Goal: Task Accomplishment & Management: Complete application form

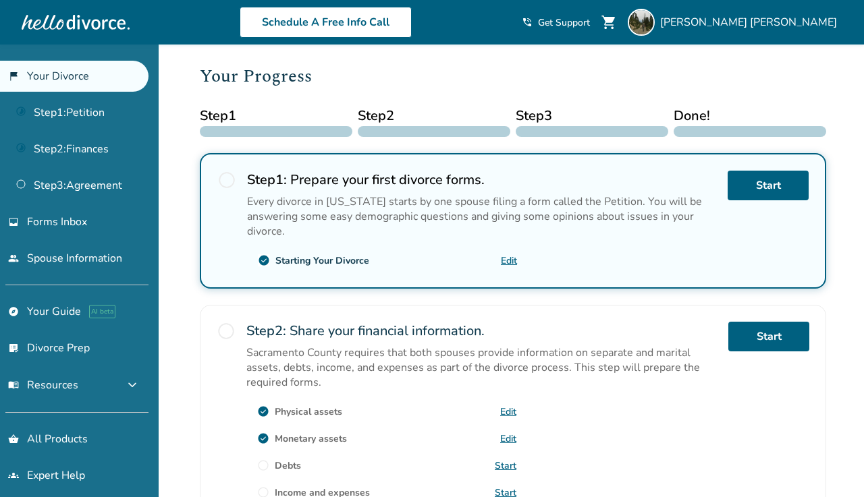
scroll to position [116, 0]
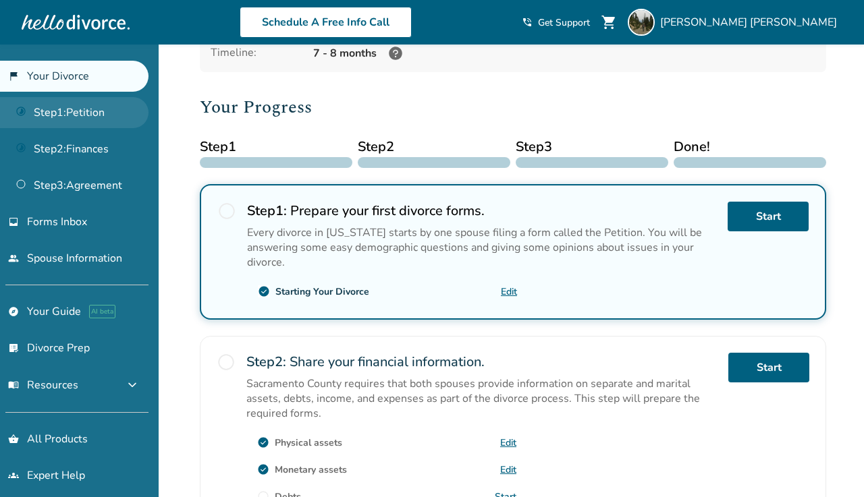
click at [80, 110] on link "Step 1 : Petition" at bounding box center [74, 112] width 148 height 31
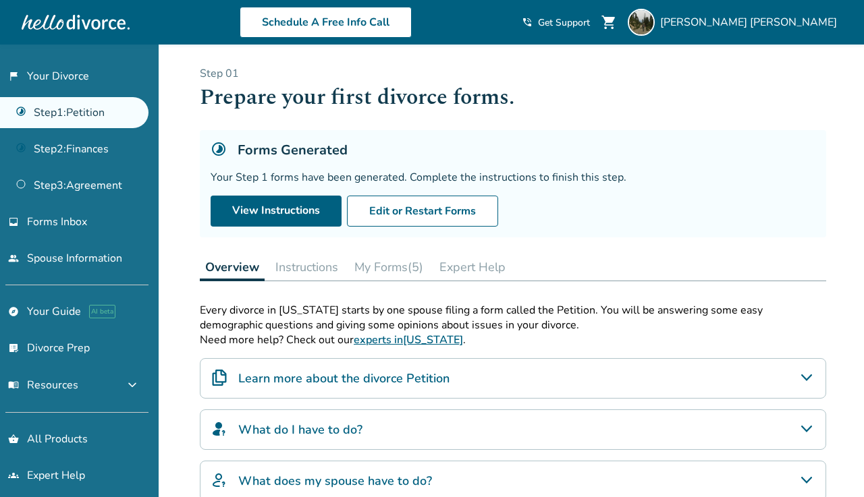
click at [322, 278] on button "Instructions" at bounding box center [307, 267] width 74 height 27
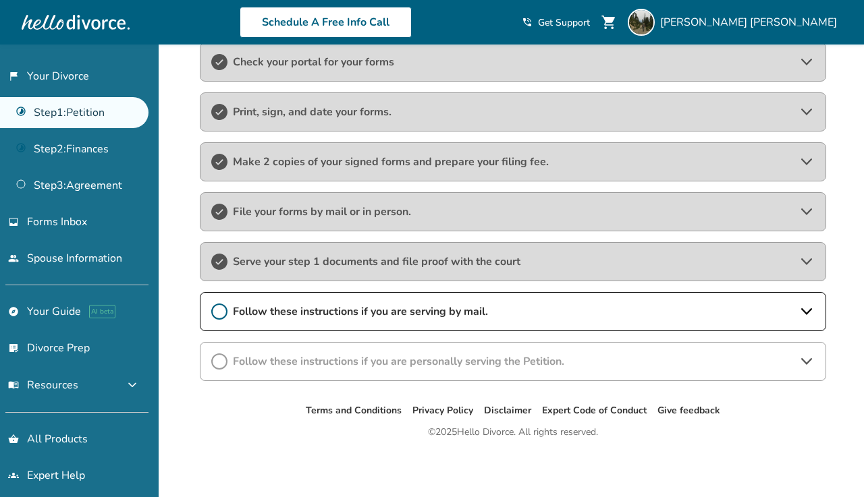
scroll to position [266, 0]
click at [315, 269] on span "Serve your step 1 documents and file proof with the court" at bounding box center [513, 261] width 560 height 15
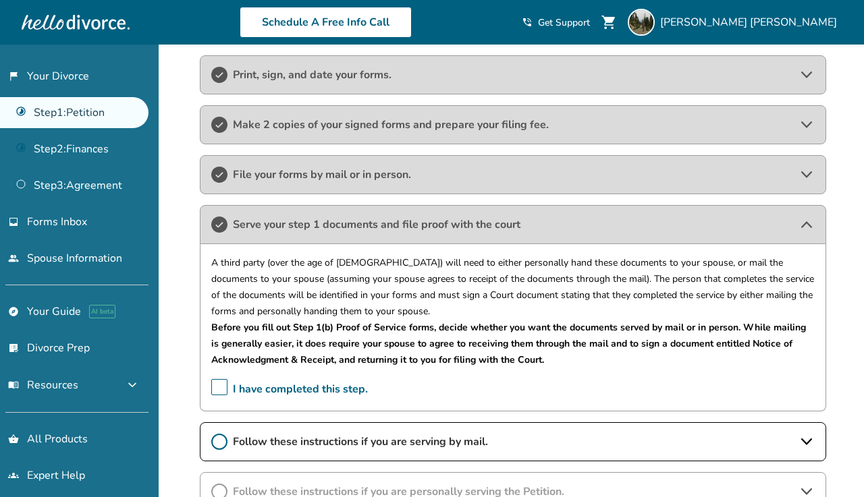
scroll to position [300, 0]
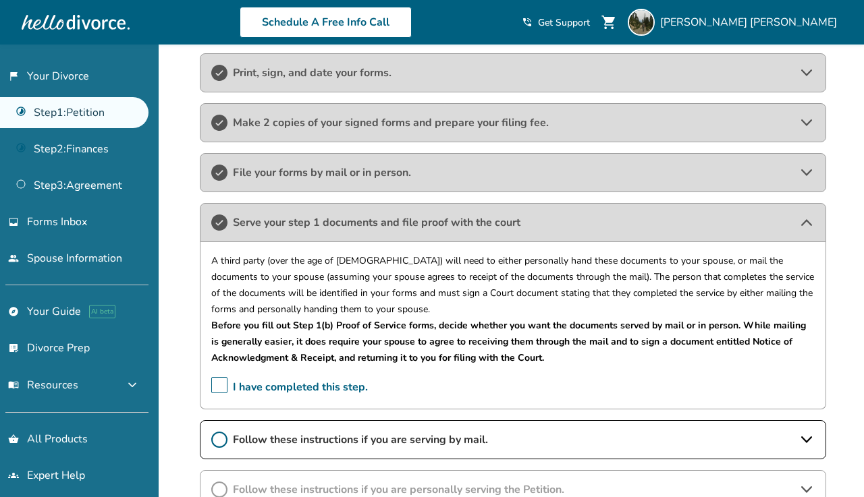
click at [303, 225] on span "Serve your step 1 documents and file proof with the court" at bounding box center [513, 222] width 560 height 15
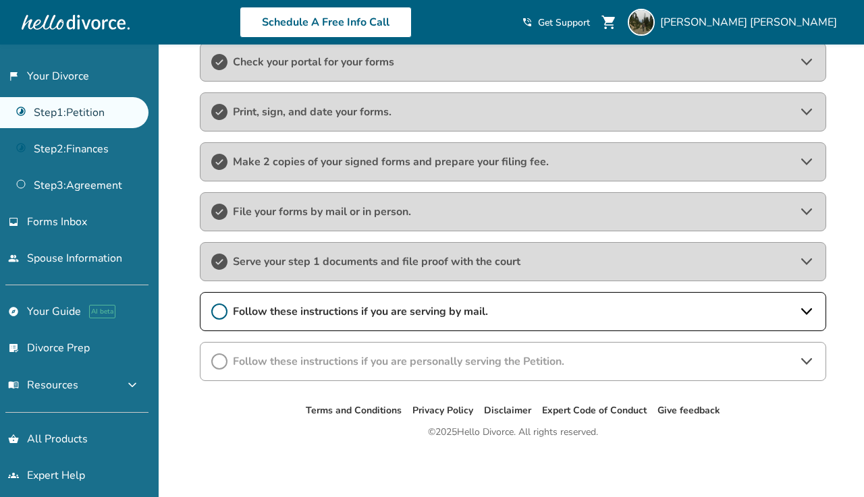
scroll to position [266, 0]
click at [107, 153] on link "Step 2 : Finances" at bounding box center [74, 149] width 148 height 31
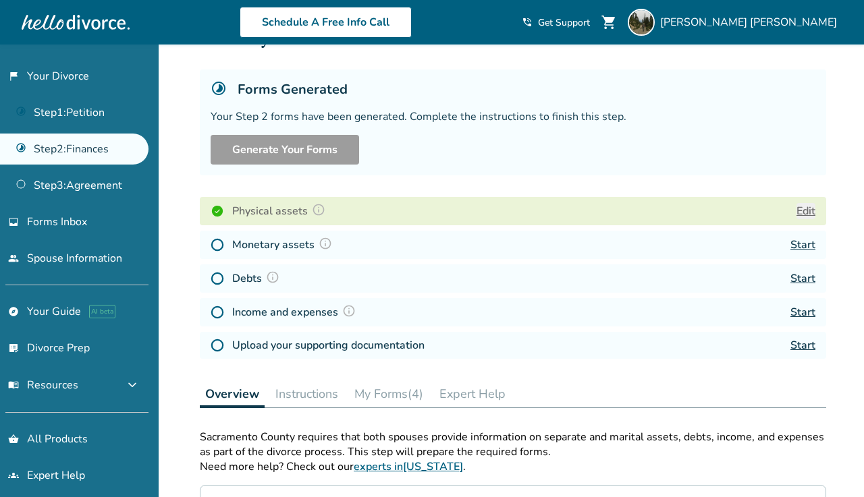
scroll to position [61, 0]
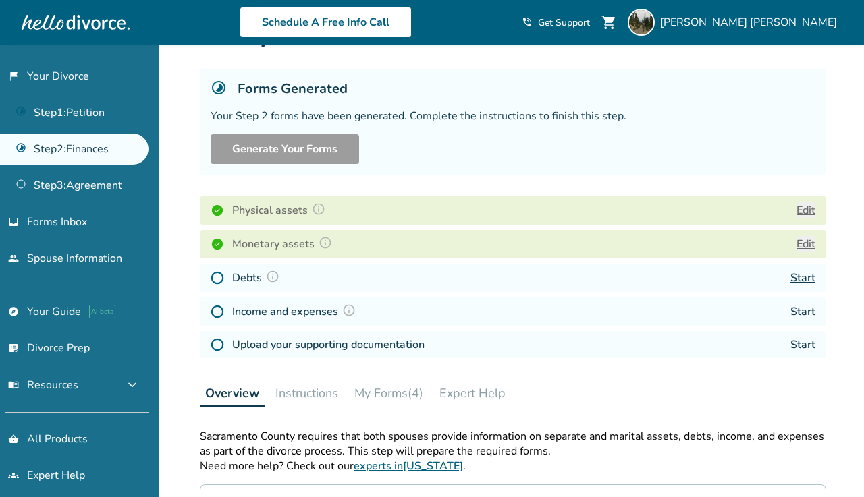
click at [287, 292] on div "Debts Start" at bounding box center [513, 278] width 626 height 28
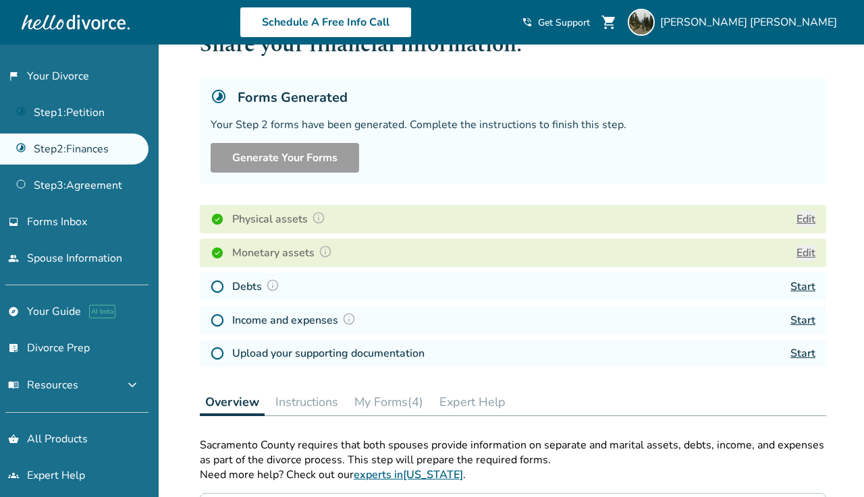
click at [806, 223] on button "Edit" at bounding box center [805, 219] width 19 height 16
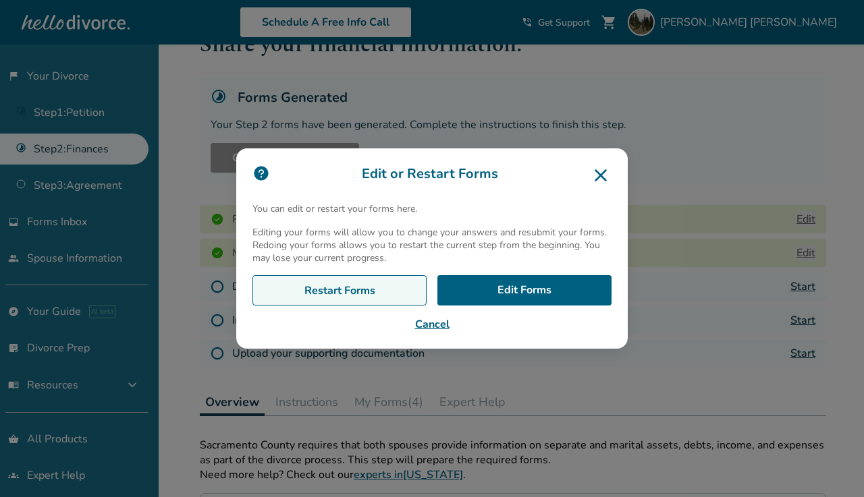
click at [362, 285] on link "Restart Forms" at bounding box center [339, 290] width 174 height 31
click at [600, 175] on icon at bounding box center [600, 175] width 12 height 12
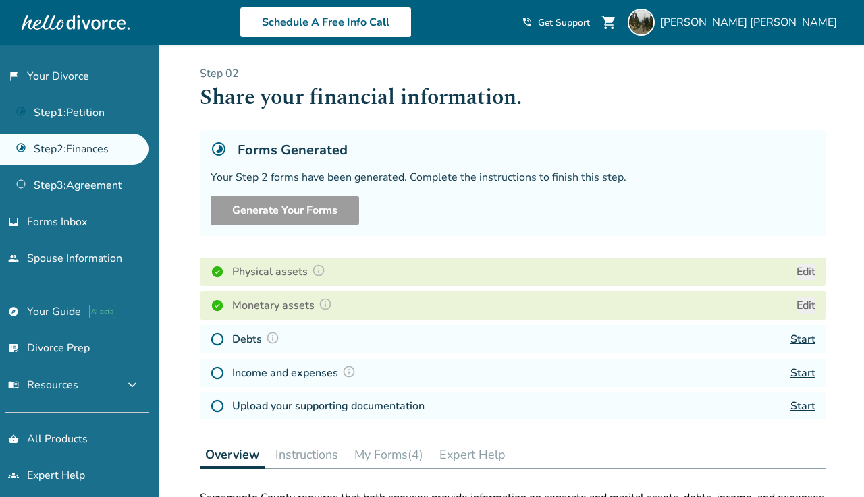
scroll to position [0, 0]
click at [57, 386] on span "menu_book Resources" at bounding box center [43, 385] width 70 height 15
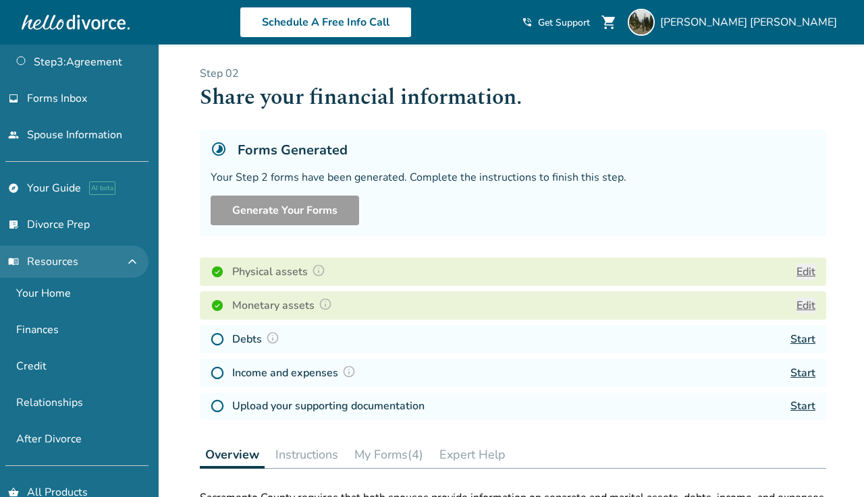
scroll to position [128, 0]
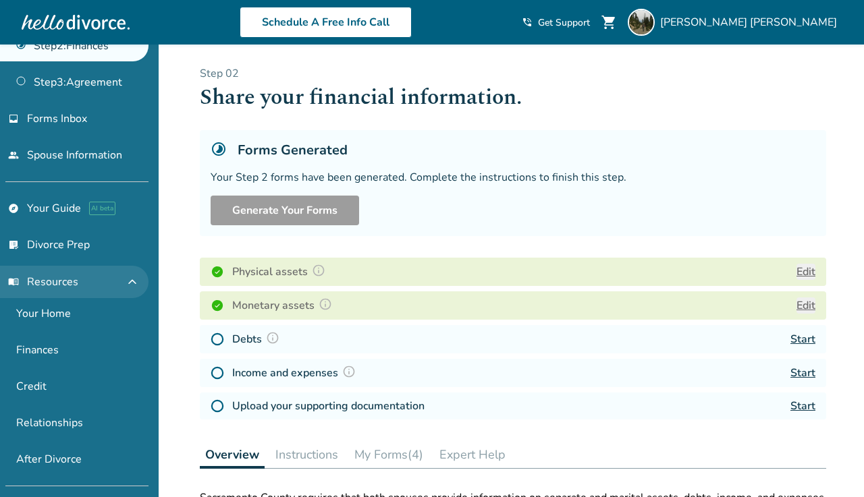
click at [65, 291] on button "menu_book Resources expand_less" at bounding box center [74, 282] width 148 height 32
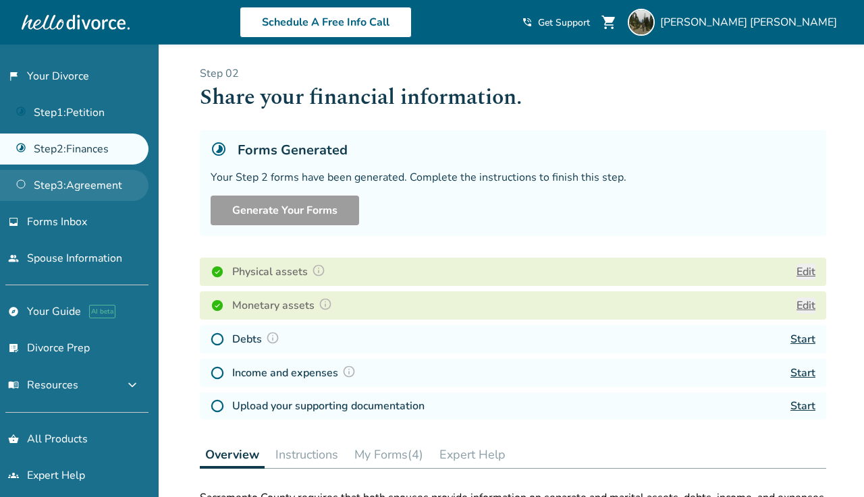
scroll to position [0, 0]
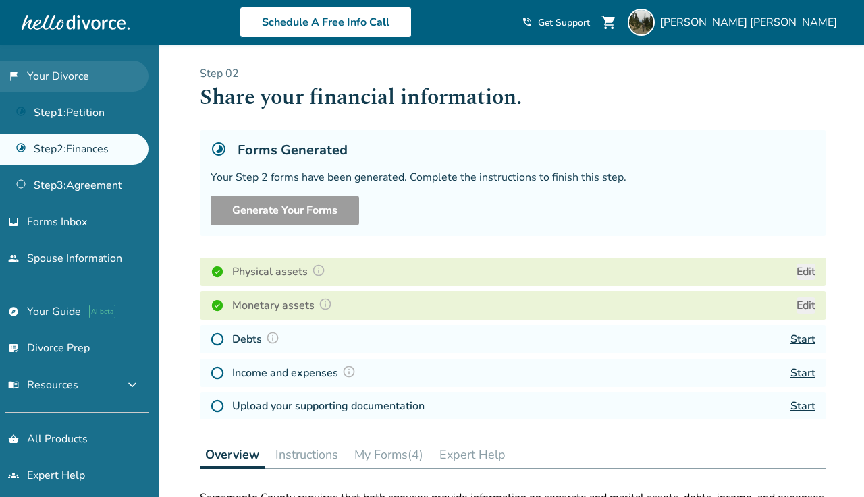
click at [67, 82] on link "flag_2 Your Divorce" at bounding box center [74, 76] width 148 height 31
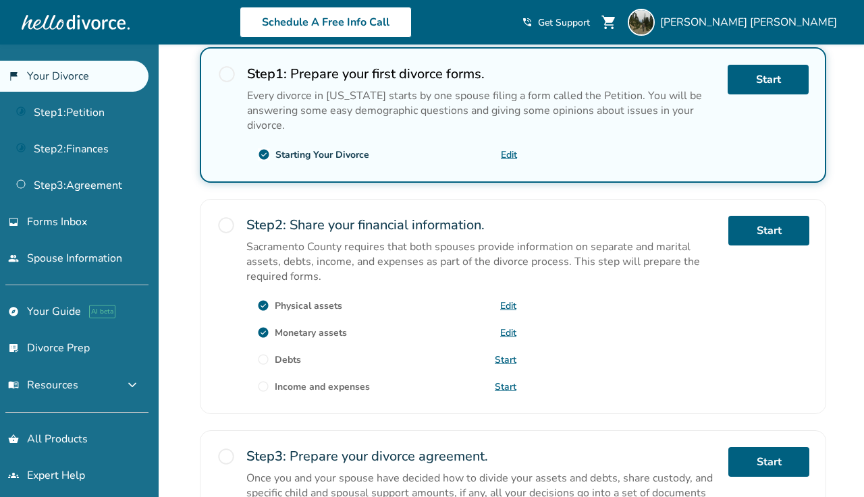
scroll to position [254, 0]
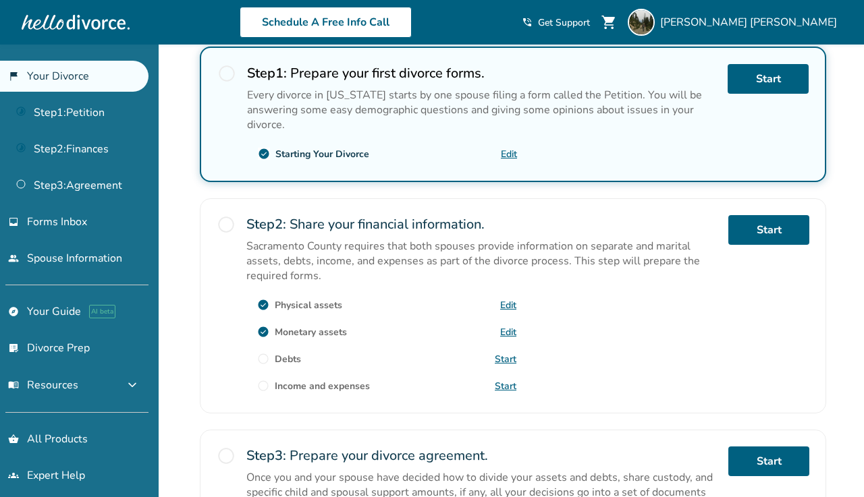
click at [69, 28] on div at bounding box center [76, 22] width 108 height 27
click at [76, 30] on div at bounding box center [76, 22] width 108 height 27
click at [70, 31] on div at bounding box center [76, 22] width 108 height 27
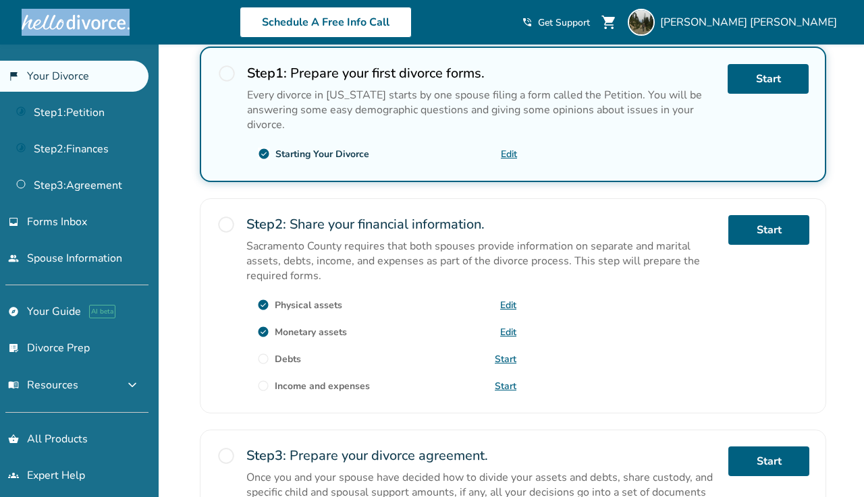
click at [74, 23] on div at bounding box center [76, 22] width 108 height 27
click at [78, 219] on span "Forms Inbox" at bounding box center [57, 222] width 60 height 15
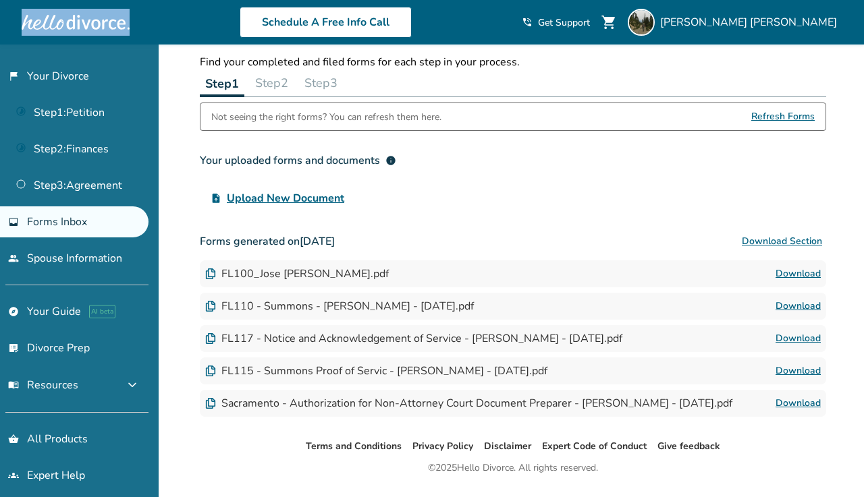
click at [287, 88] on button "Step 2" at bounding box center [272, 82] width 44 height 27
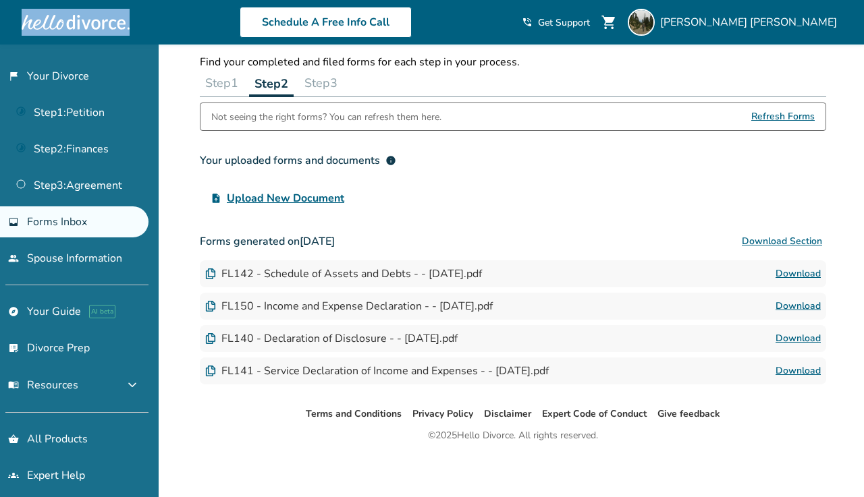
click at [327, 85] on button "Step 3" at bounding box center [321, 82] width 44 height 27
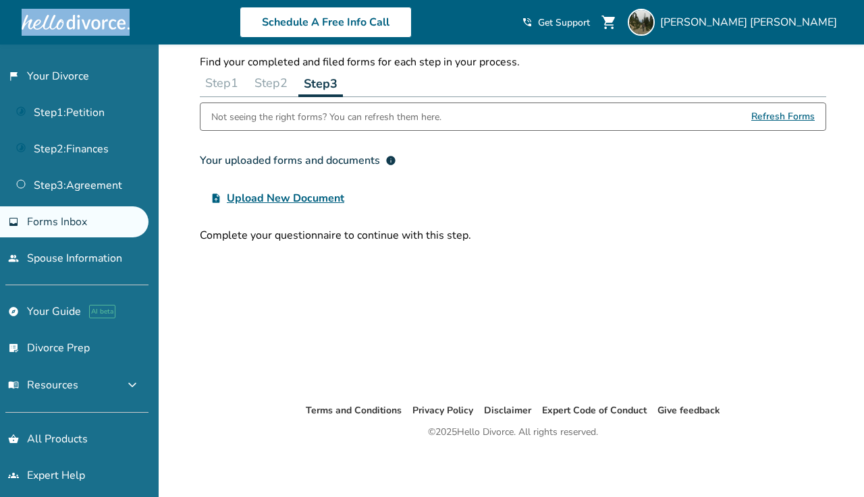
click at [227, 88] on button "Step 1" at bounding box center [222, 82] width 44 height 27
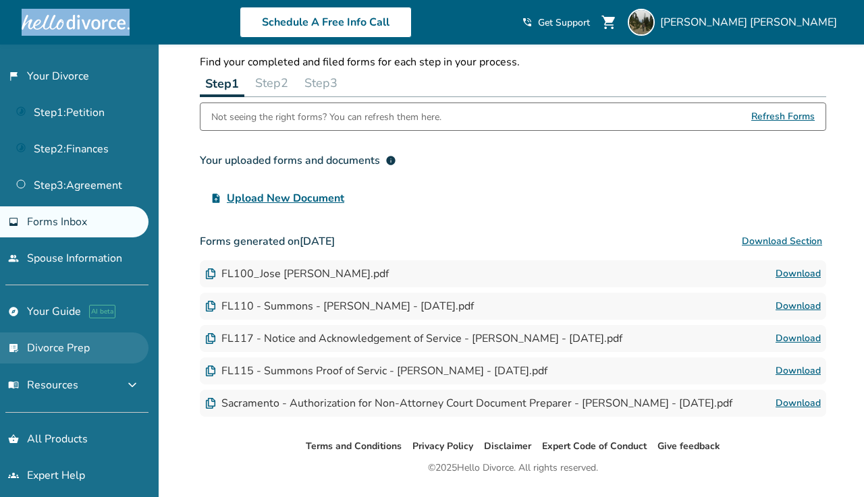
click at [88, 352] on link "list_alt_check Divorce Prep" at bounding box center [74, 348] width 148 height 31
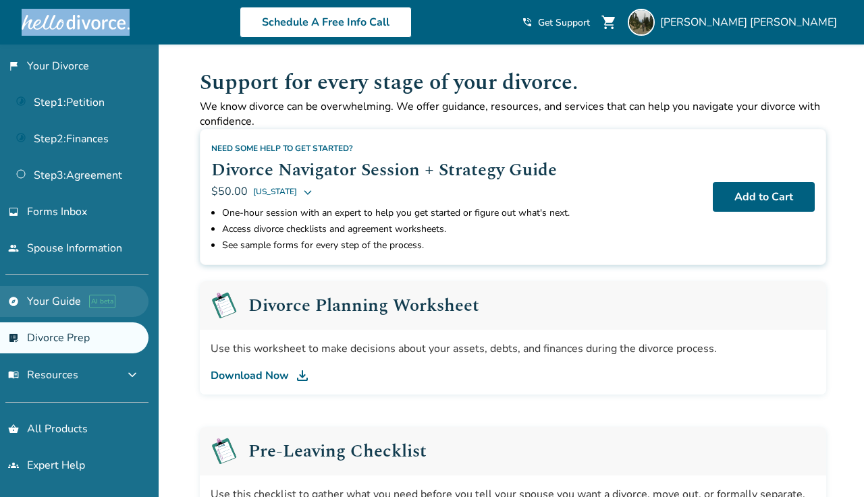
scroll to position [13, 0]
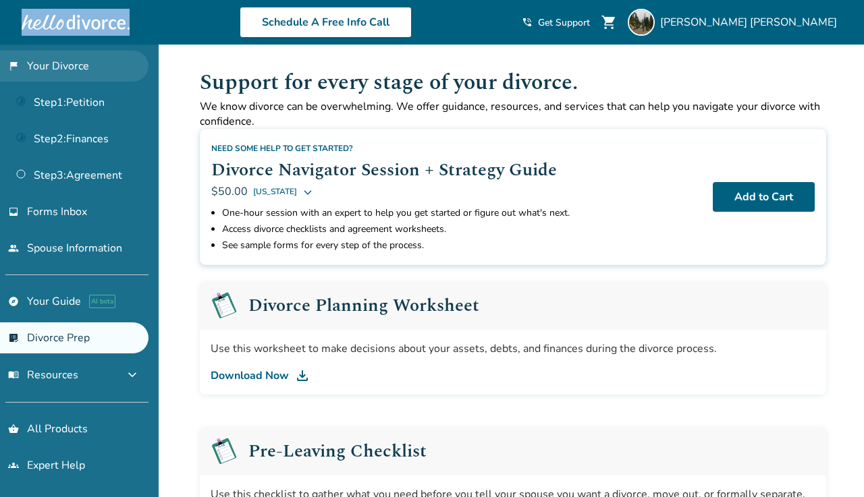
click at [71, 59] on link "flag_2 Your Divorce" at bounding box center [74, 66] width 148 height 31
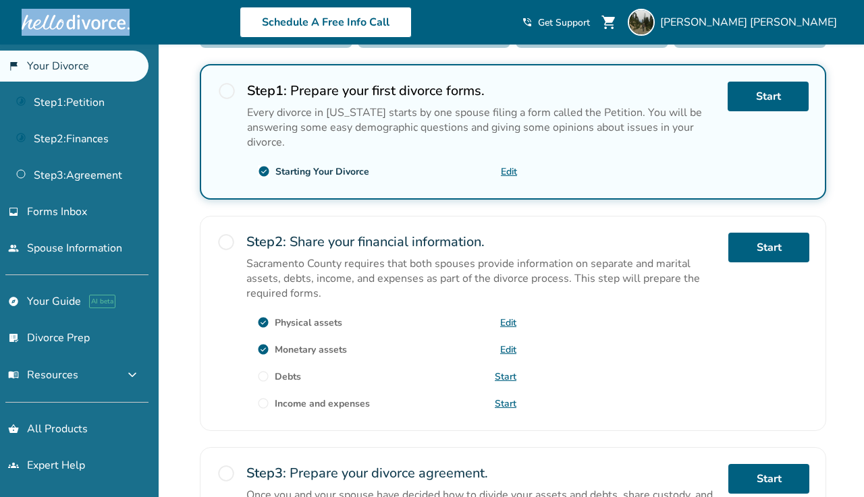
scroll to position [236, 0]
click at [512, 323] on link "Edit" at bounding box center [508, 322] width 16 height 13
